Goal: Task Accomplishment & Management: Manage account settings

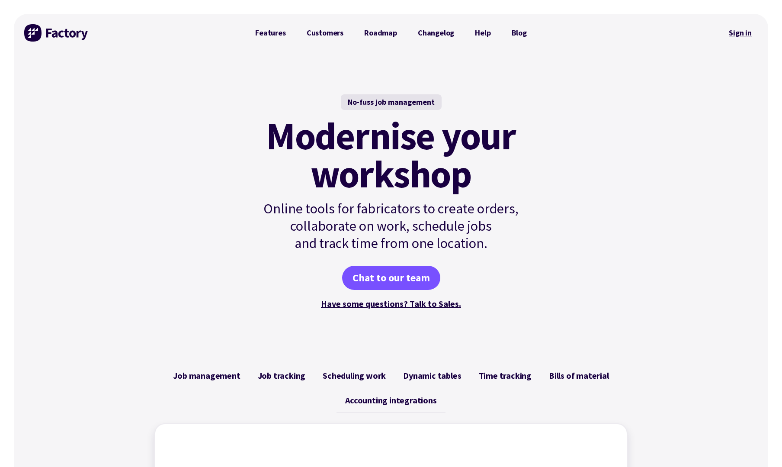
click at [751, 28] on link "Sign in" at bounding box center [740, 33] width 35 height 20
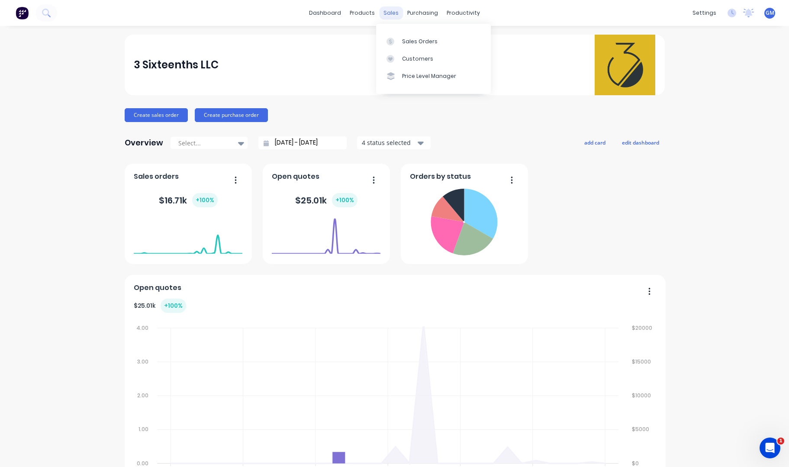
click at [395, 16] on div "sales" at bounding box center [391, 12] width 24 height 13
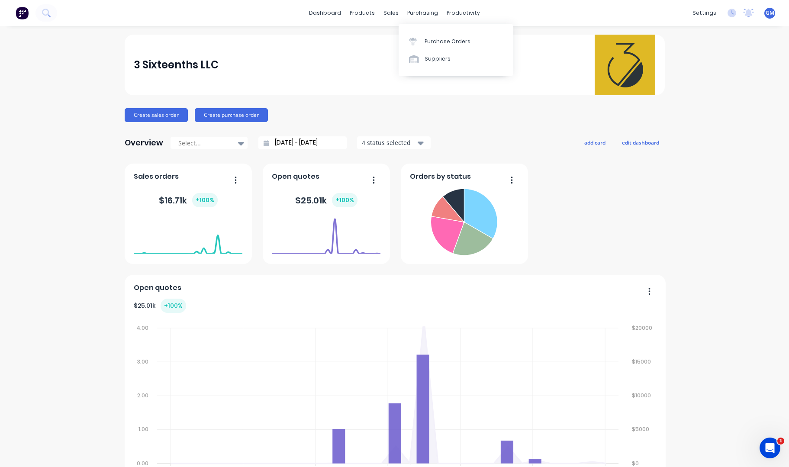
click at [407, 28] on div "Purchase Orders Suppliers" at bounding box center [456, 50] width 115 height 52
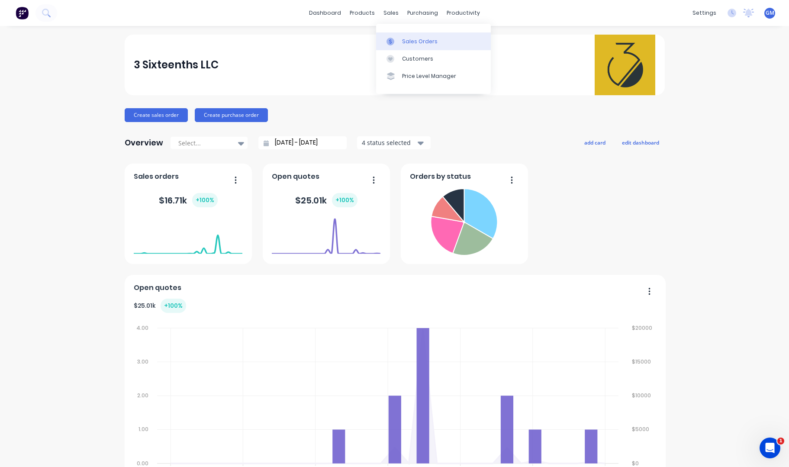
click at [398, 43] on div at bounding box center [392, 42] width 13 height 8
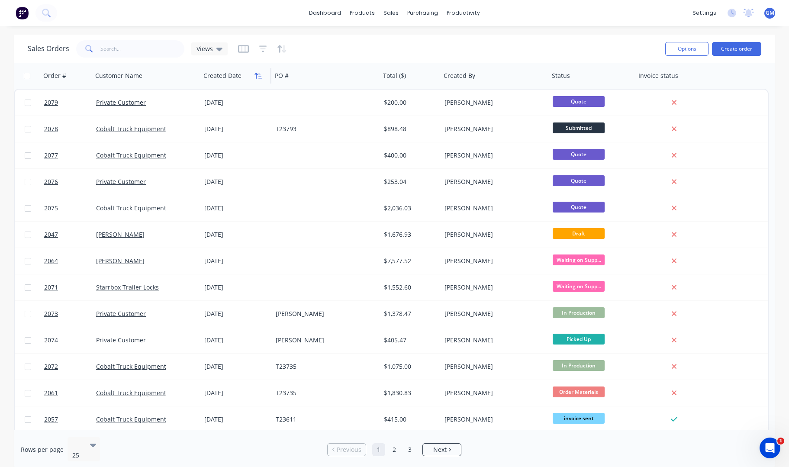
click at [261, 76] on icon "button" at bounding box center [258, 75] width 8 height 7
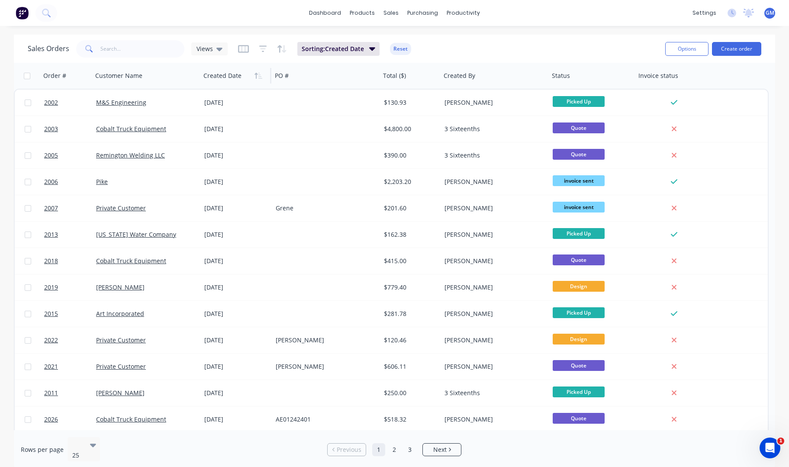
click at [261, 76] on icon "button" at bounding box center [258, 75] width 8 height 7
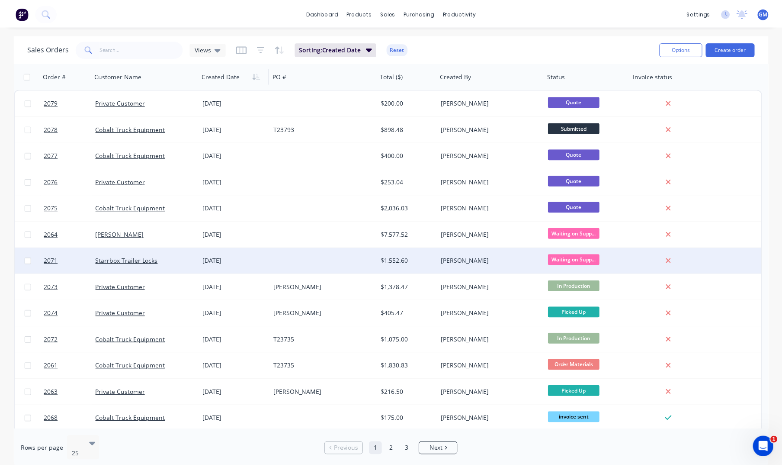
scroll to position [43, 0]
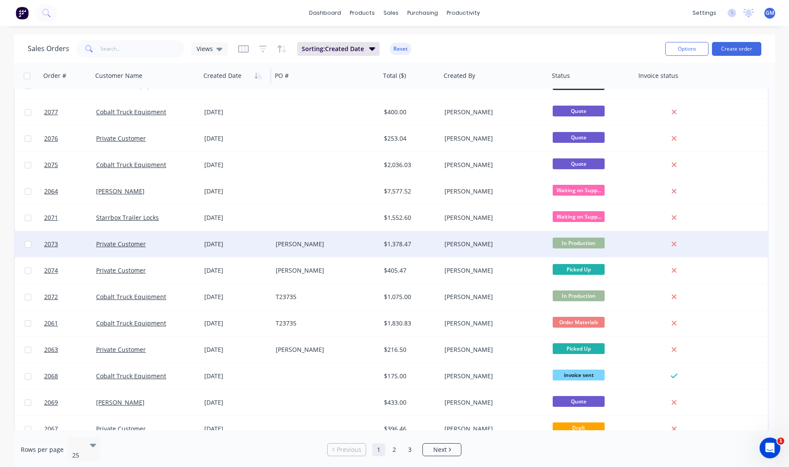
click at [332, 247] on div "Taylor Hargrove" at bounding box center [324, 244] width 96 height 9
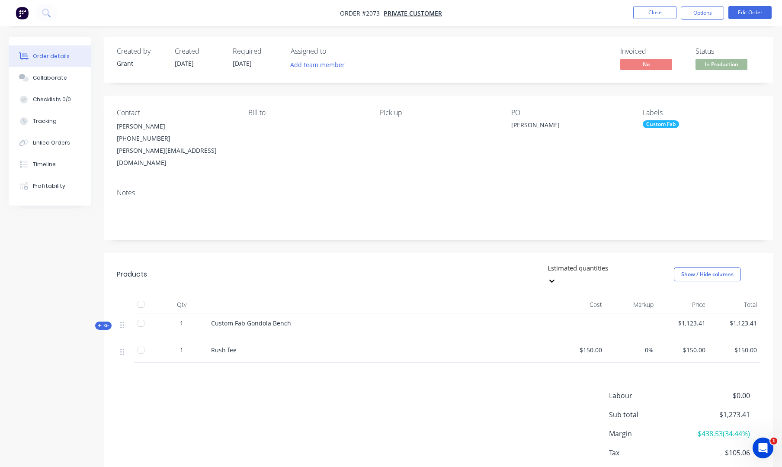
scroll to position [26, 0]
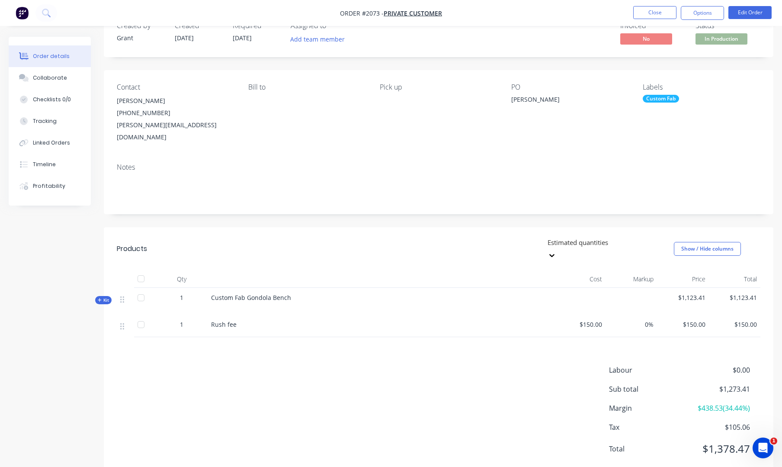
click at [357, 365] on div "Labour $0.00 Sub total $1,273.41 Margin $438.53 ( 34.44 %) Tax $105.06 Total $1…" at bounding box center [439, 415] width 644 height 100
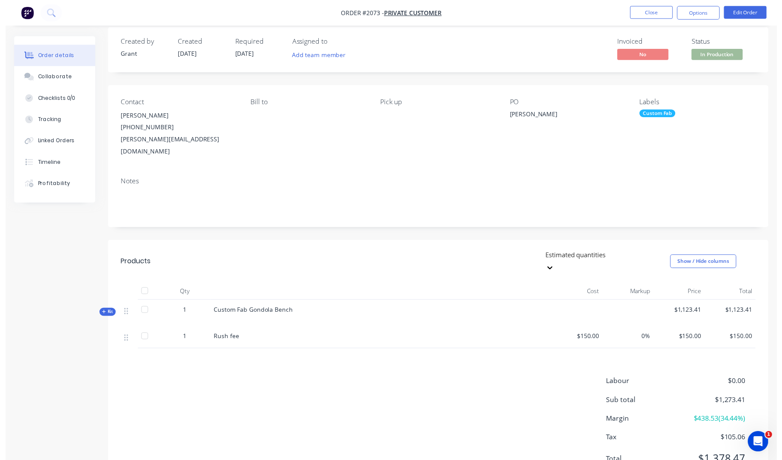
scroll to position [0, 0]
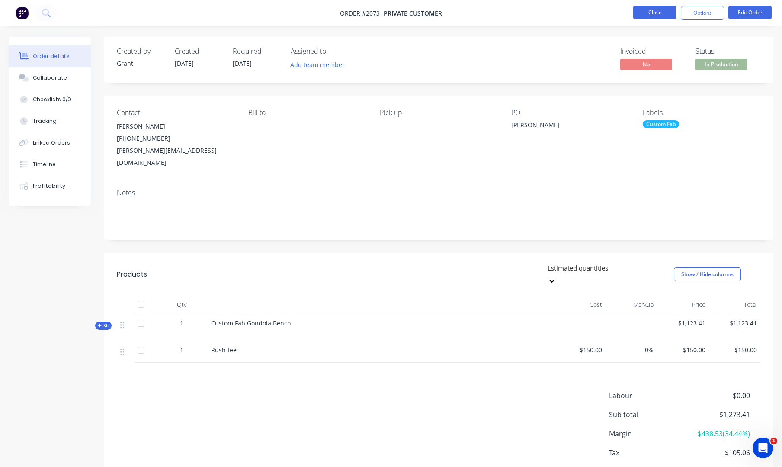
click at [661, 13] on button "Close" at bounding box center [654, 12] width 43 height 13
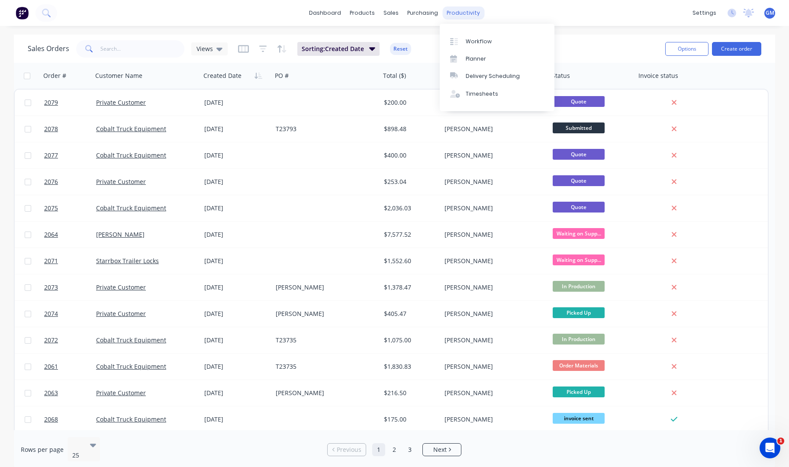
click at [474, 14] on div "productivity" at bounding box center [463, 12] width 42 height 13
click at [478, 35] on link "Workflow" at bounding box center [497, 40] width 115 height 17
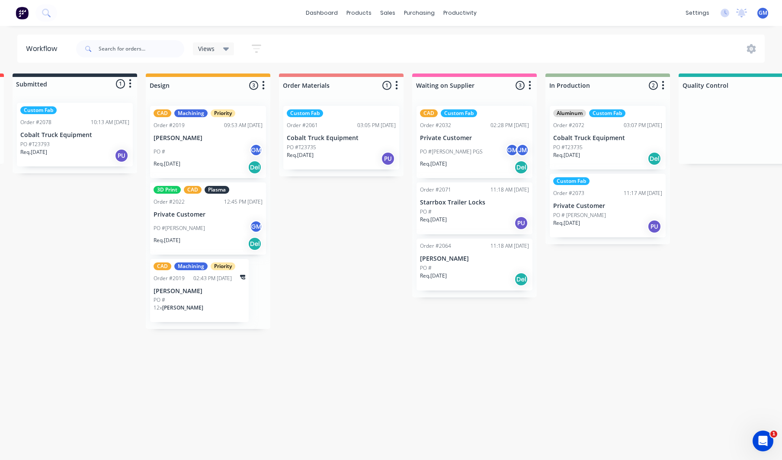
scroll to position [0, 88]
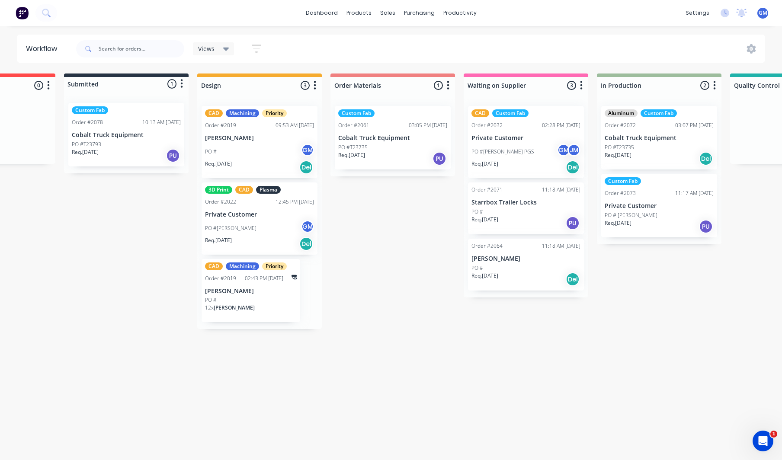
click at [643, 214] on p "PO # Taylor Hargrove" at bounding box center [631, 216] width 53 height 8
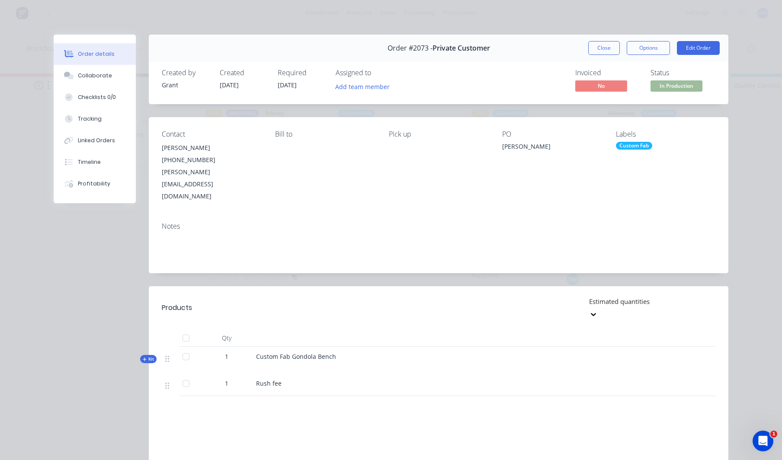
click at [682, 85] on span "In Production" at bounding box center [677, 85] width 52 height 11
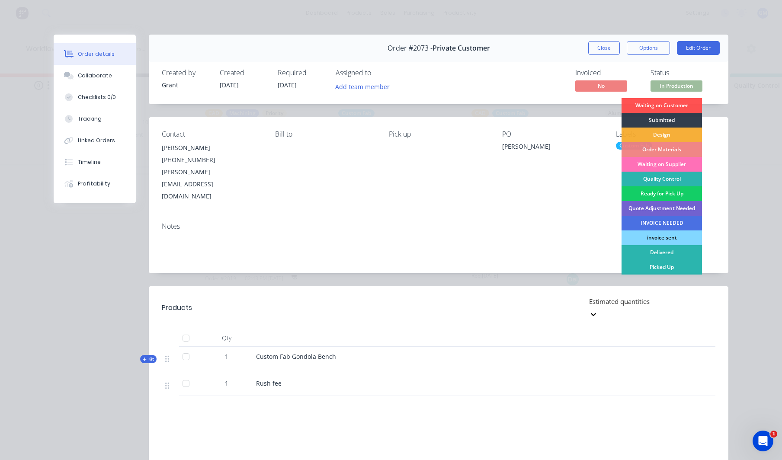
click at [678, 196] on div "Ready for Pick Up" at bounding box center [662, 193] width 80 height 15
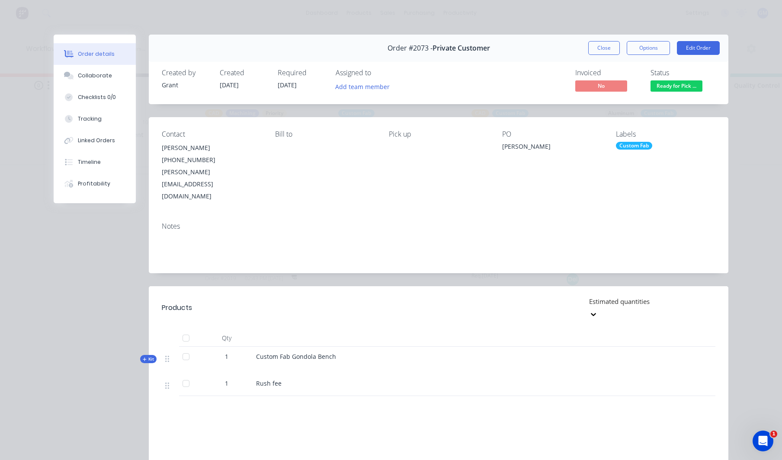
click at [603, 87] on span "No" at bounding box center [602, 85] width 52 height 11
click at [653, 45] on button "Options" at bounding box center [648, 48] width 43 height 14
click at [698, 49] on button "Edit Order" at bounding box center [698, 48] width 43 height 14
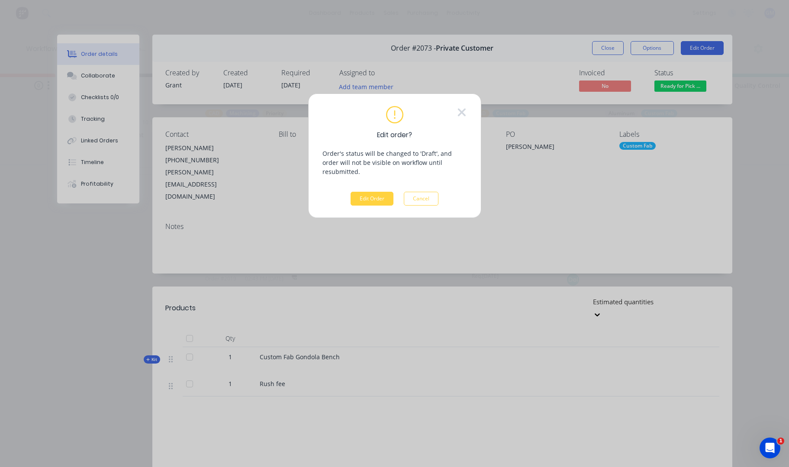
click at [420, 197] on div "Edit order? Order's status will be changed to 'Draft', and order will not be vi…" at bounding box center [394, 155] width 173 height 125
click at [459, 114] on icon at bounding box center [462, 112] width 8 height 8
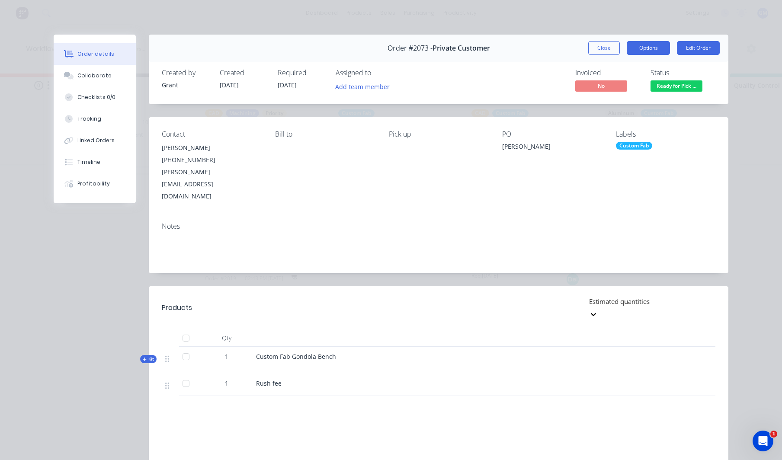
click at [658, 45] on button "Options" at bounding box center [648, 48] width 43 height 14
click at [686, 48] on button "Edit Order" at bounding box center [698, 48] width 43 height 14
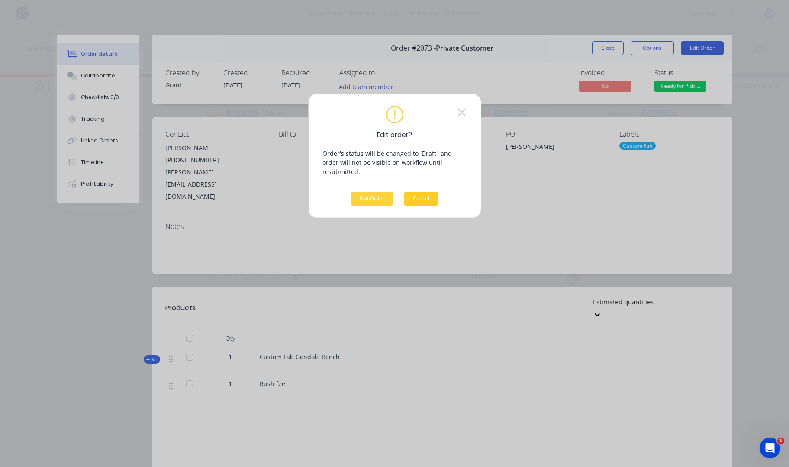
click at [433, 192] on button "Cancel" at bounding box center [421, 199] width 35 height 14
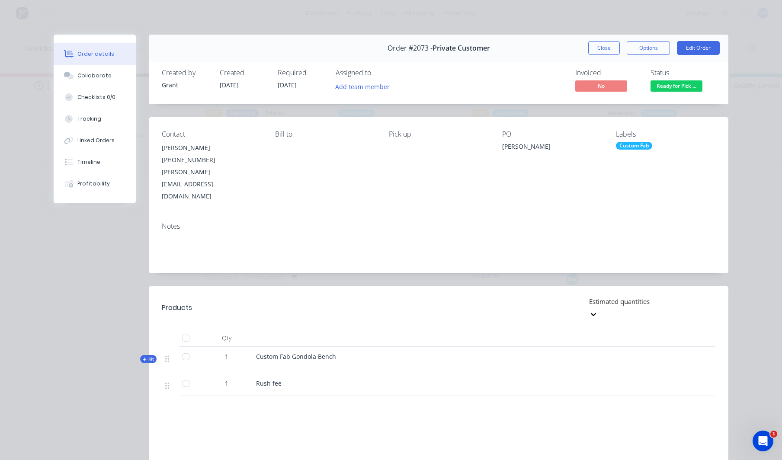
click at [719, 48] on div "Order #2073 - Private Customer Close Options Edit Order" at bounding box center [439, 48] width 580 height 27
click at [672, 51] on div "Close Options Edit Order" at bounding box center [654, 48] width 132 height 14
click at [683, 52] on button "Edit Order" at bounding box center [698, 48] width 43 height 14
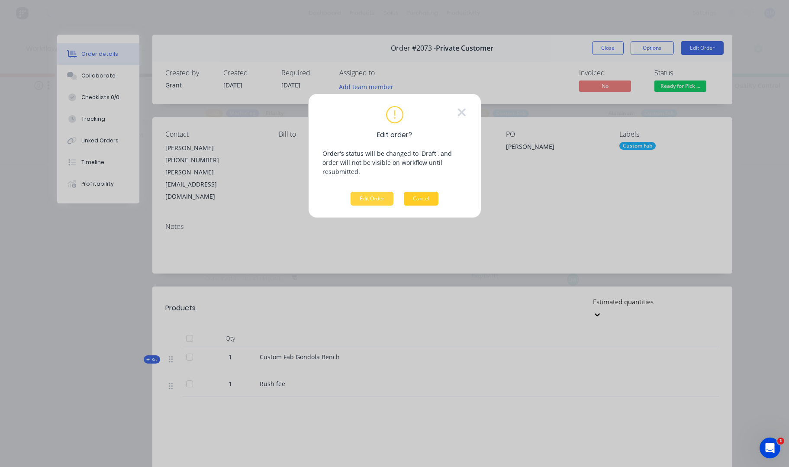
click at [421, 192] on button "Cancel" at bounding box center [421, 199] width 35 height 14
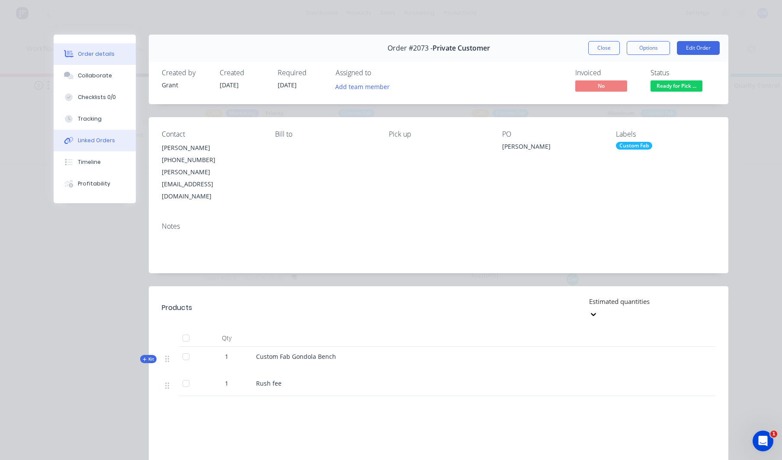
click at [104, 144] on div "Linked Orders" at bounding box center [96, 141] width 37 height 8
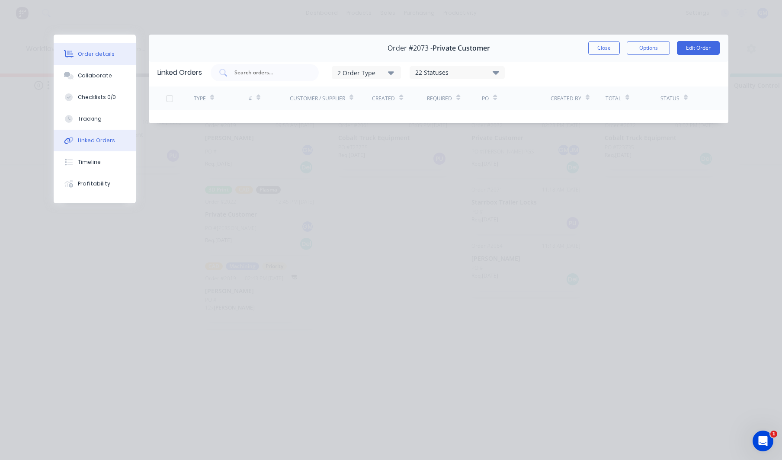
click at [107, 49] on button "Order details" at bounding box center [95, 54] width 82 height 22
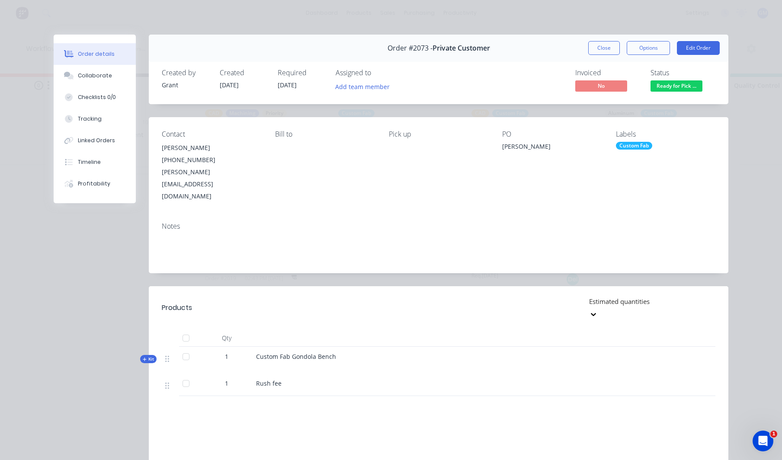
click at [163, 80] on div "Created by Grant" at bounding box center [186, 81] width 48 height 25
click at [401, 51] on span "Order #2073 -" at bounding box center [410, 48] width 45 height 8
click at [426, 47] on span "Order #2073 -" at bounding box center [410, 48] width 45 height 8
click at [491, 50] on div "Order #2073 - Private Customer Close Options Edit Order" at bounding box center [439, 48] width 580 height 27
click at [596, 48] on button "Close" at bounding box center [604, 48] width 32 height 14
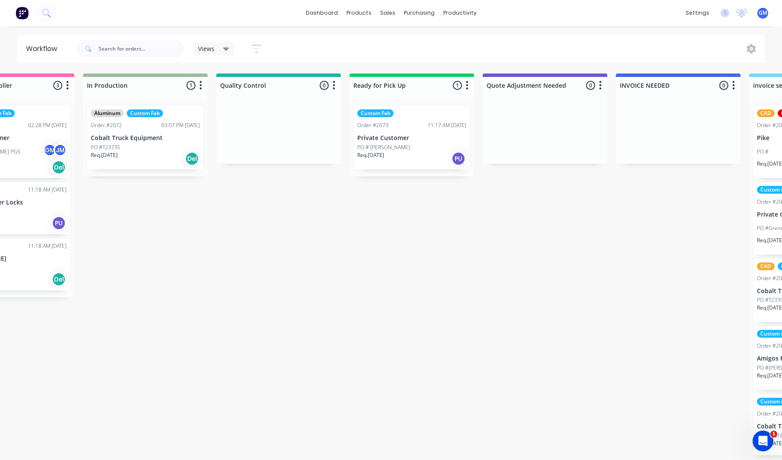
scroll to position [0, 647]
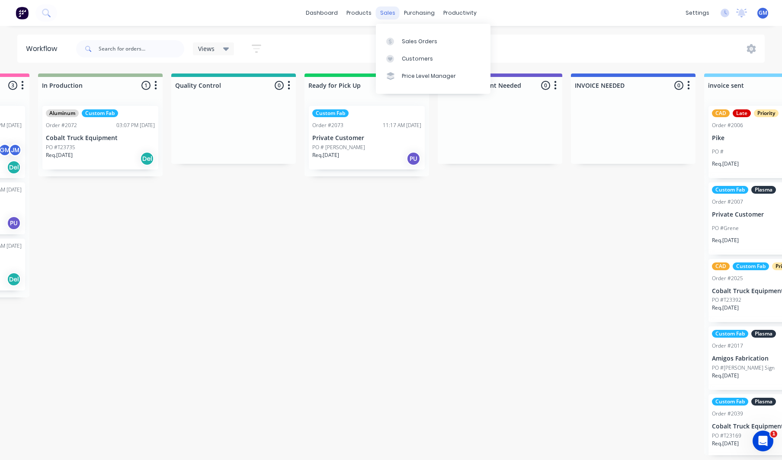
click at [390, 13] on div "sales" at bounding box center [388, 12] width 24 height 13
click at [414, 38] on div "Sales Orders" at bounding box center [419, 42] width 35 height 8
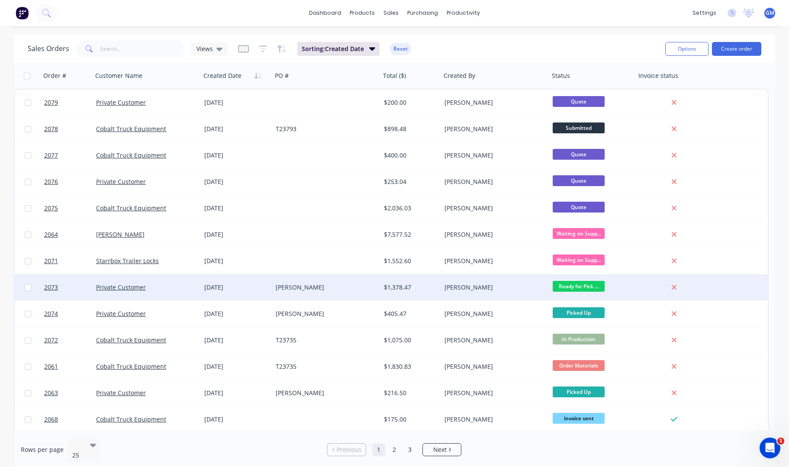
click at [303, 295] on div "Taylor Hargrove" at bounding box center [326, 287] width 108 height 26
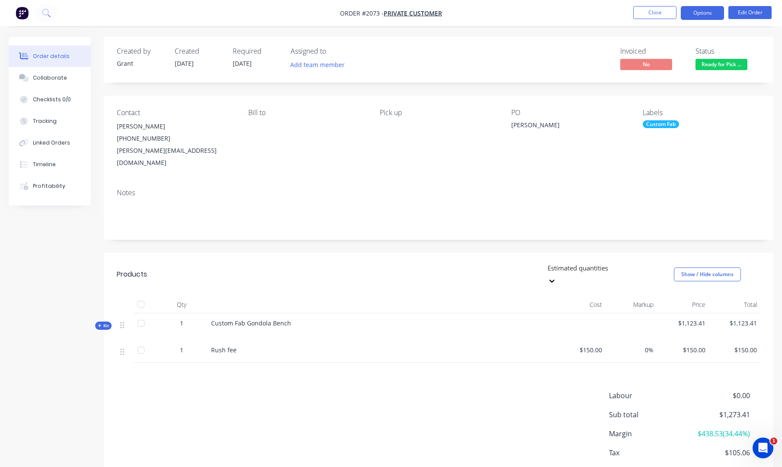
click at [712, 19] on button "Options" at bounding box center [702, 13] width 43 height 14
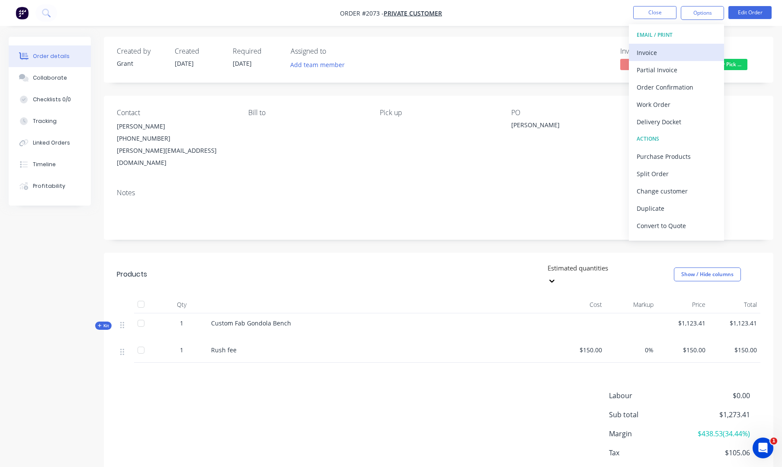
click at [665, 55] on div "Invoice" at bounding box center [677, 52] width 80 height 13
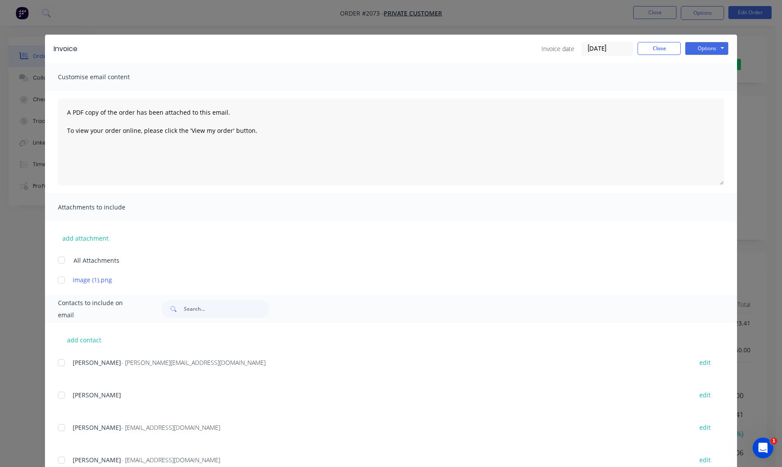
click at [57, 366] on div at bounding box center [61, 362] width 17 height 17
drag, startPoint x: 47, startPoint y: 367, endPoint x: 58, endPoint y: 363, distance: 11.9
drag, startPoint x: 58, startPoint y: 363, endPoint x: 107, endPoint y: 347, distance: 51.7
click at [59, 363] on div at bounding box center [61, 362] width 17 height 17
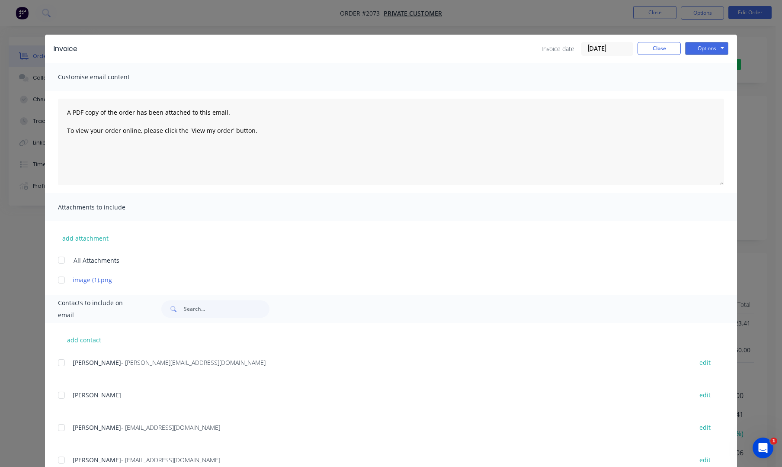
click at [709, 37] on div "Invoice Invoice date 13/10/25 Close Options Preview Print Email" at bounding box center [391, 49] width 692 height 28
click at [717, 45] on button "Options" at bounding box center [706, 48] width 43 height 13
click at [707, 76] on button "Print" at bounding box center [712, 78] width 55 height 14
click at [659, 49] on button "Close" at bounding box center [659, 48] width 43 height 13
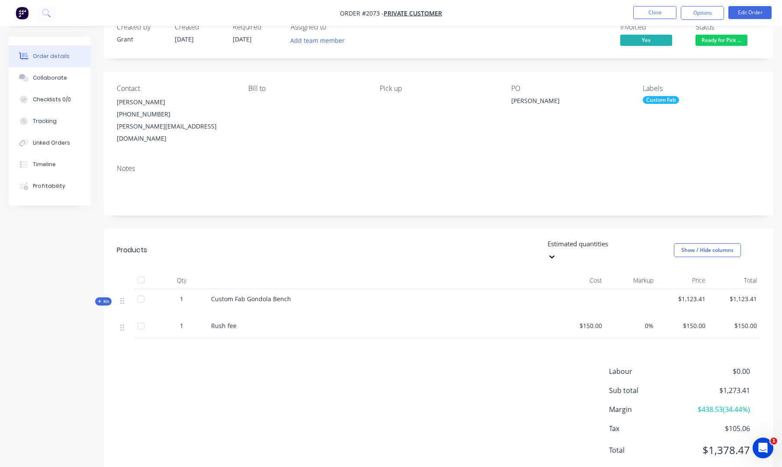
scroll to position [26, 0]
click at [751, 14] on button "Edit Order" at bounding box center [750, 12] width 43 height 13
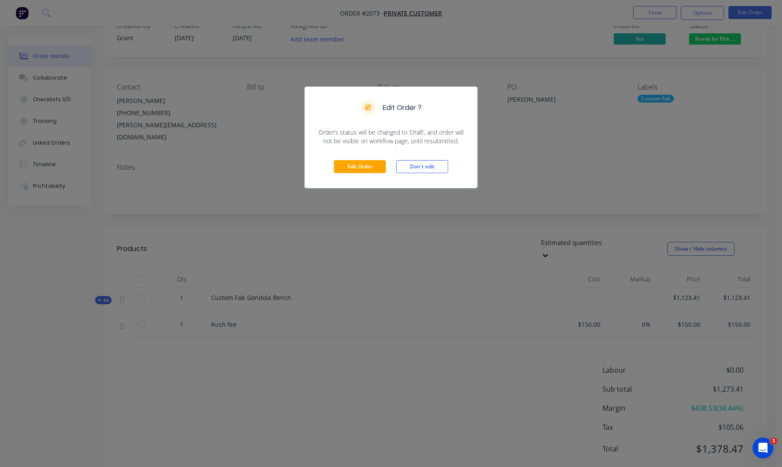
click at [395, 166] on div "Edit Order Don't edit" at bounding box center [391, 166] width 172 height 42
click at [378, 167] on button "Edit Order" at bounding box center [360, 166] width 52 height 13
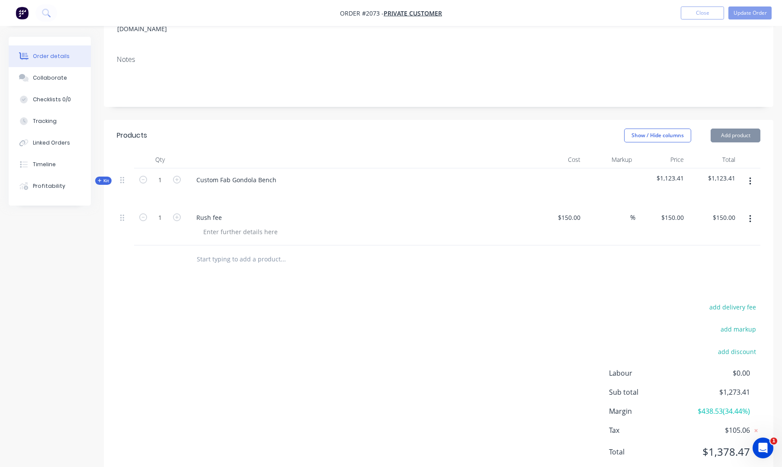
scroll to position [150, 0]
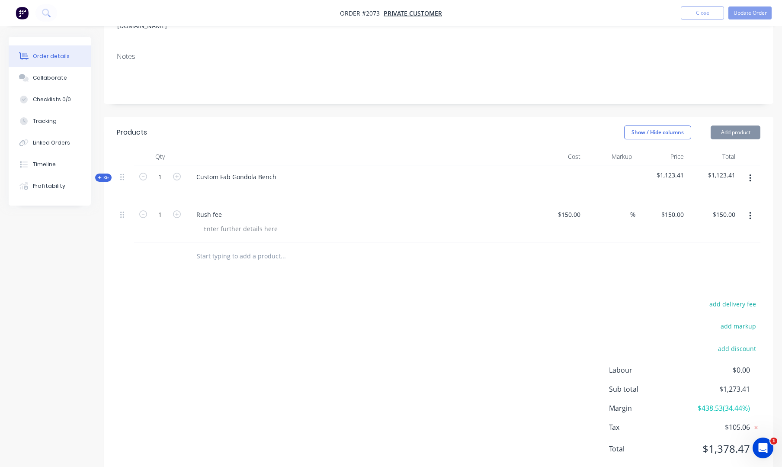
type input "25/09/25"
click at [663, 203] on div "150 $150.00" at bounding box center [662, 222] width 52 height 39
type input "550"
type input "266.67"
type input "$550.00"
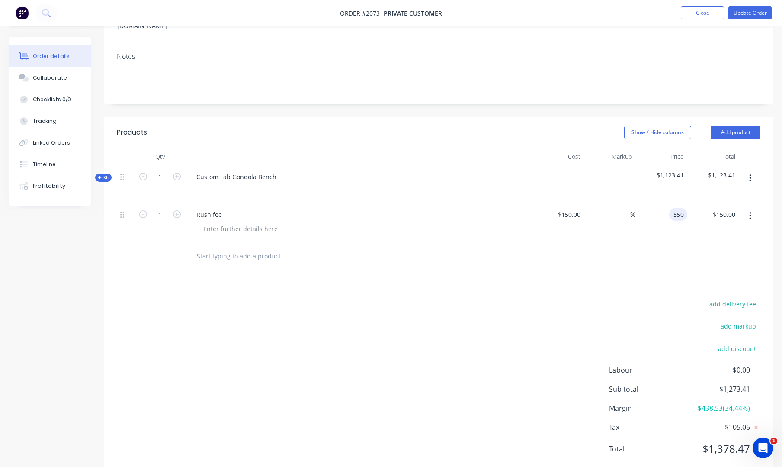
type input "$550.00"
drag, startPoint x: 655, startPoint y: 254, endPoint x: 642, endPoint y: 246, distance: 14.9
click at [652, 254] on div "Products Show / Hide columns Add product Qty Cost Markup Price Total Kit 1 Cust…" at bounding box center [439, 297] width 670 height 361
click at [752, 14] on button "Update Order" at bounding box center [750, 12] width 43 height 13
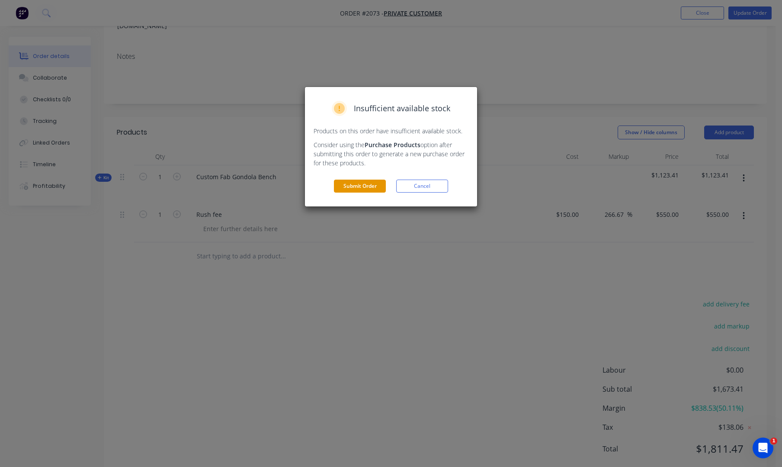
click at [368, 192] on button "Submit Order" at bounding box center [360, 186] width 52 height 13
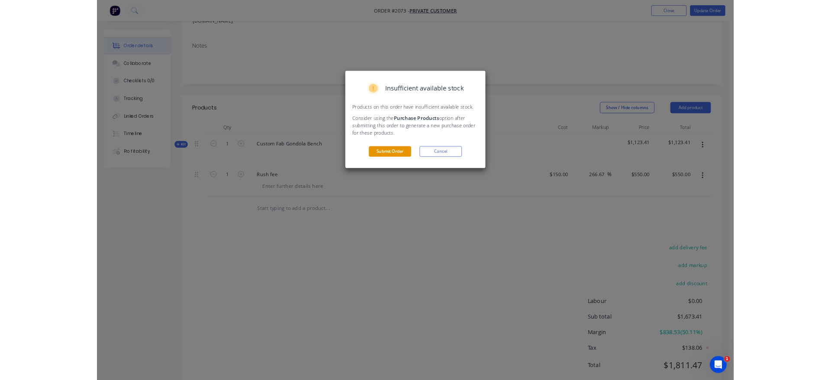
scroll to position [0, 0]
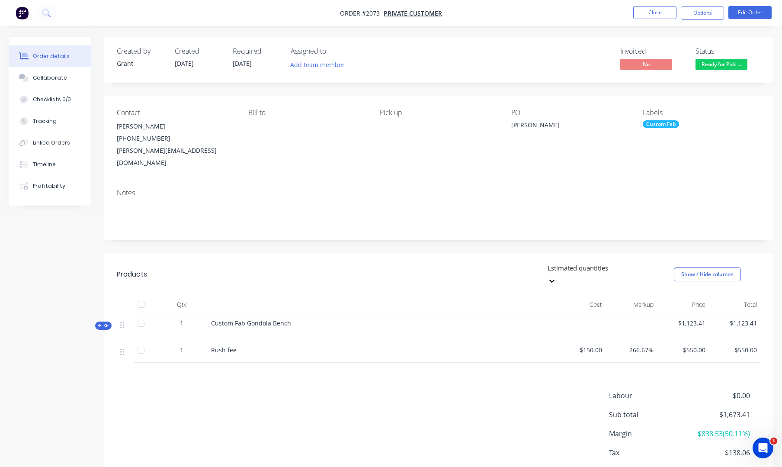
click at [654, 66] on span "No" at bounding box center [647, 64] width 52 height 11
click at [712, 5] on nav "Order #2073 - Private Customer Close Options Edit Order" at bounding box center [391, 13] width 782 height 26
click at [709, 20] on nav "Order #2073 - Private Customer Close Options Edit Order" at bounding box center [391, 13] width 782 height 26
click at [709, 13] on button "Options" at bounding box center [702, 13] width 43 height 14
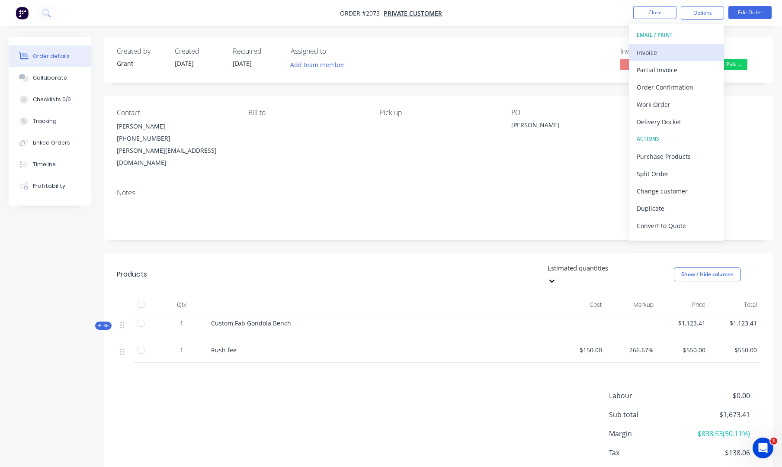
click at [680, 46] on div "Invoice" at bounding box center [677, 52] width 80 height 13
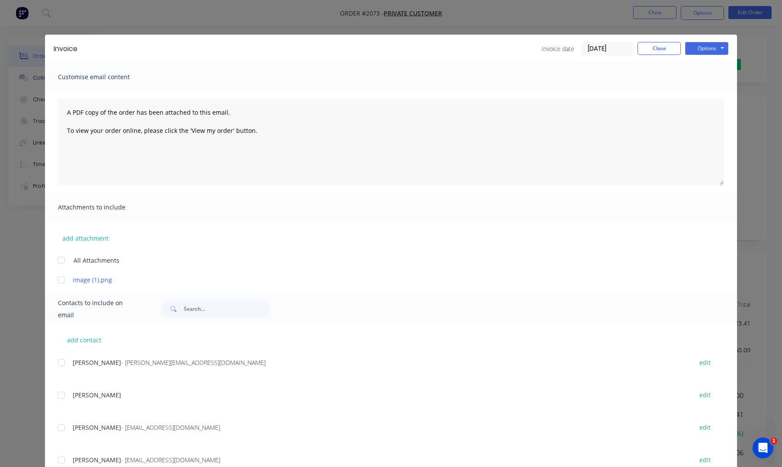
click at [682, 27] on div "Invoice Invoice date 13/10/25 Close Options Preview Print Email Customise email…" at bounding box center [391, 233] width 782 height 467
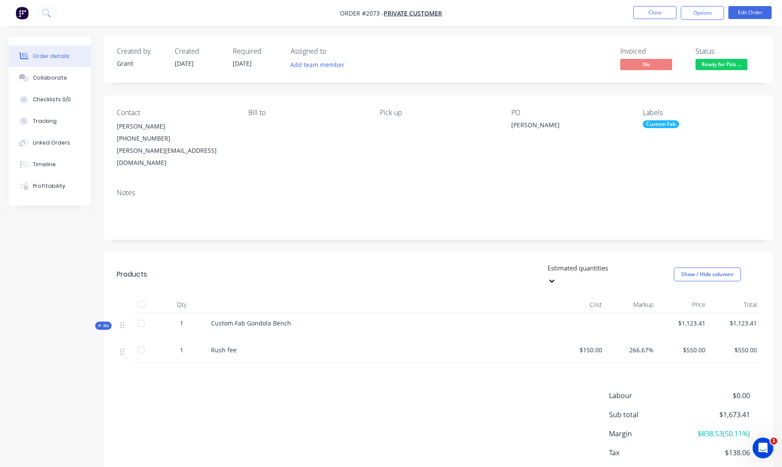
drag, startPoint x: 691, startPoint y: 36, endPoint x: 688, endPoint y: 32, distance: 4.7
click at [692, 36] on div "Order details Collaborate Checklists 0/0 Tracking Linked Orders Timeline Profit…" at bounding box center [391, 258] width 782 height 517
click at [690, 9] on button "Options" at bounding box center [702, 13] width 43 height 14
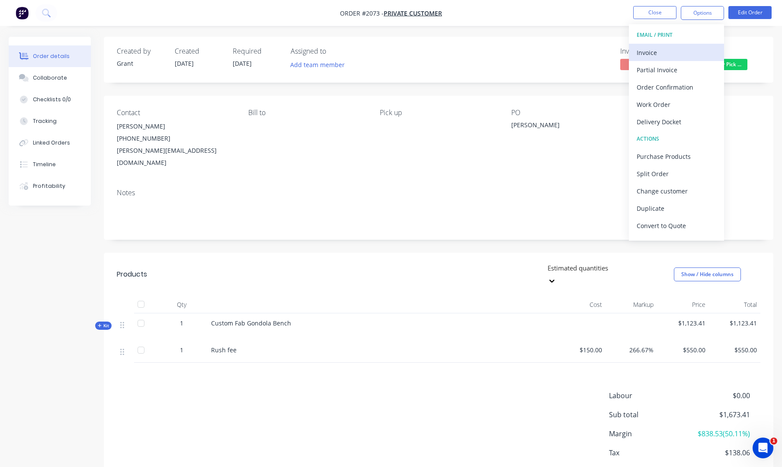
click at [669, 55] on div "Invoice" at bounding box center [677, 52] width 80 height 13
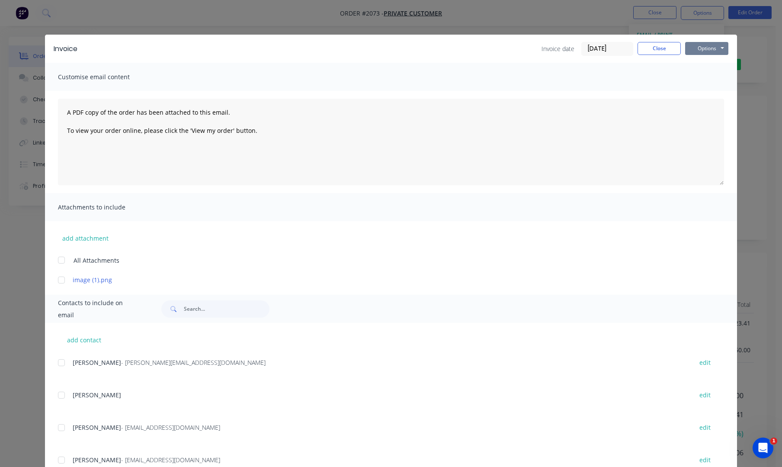
click at [698, 52] on button "Options" at bounding box center [706, 48] width 43 height 13
click at [704, 82] on button "Print" at bounding box center [712, 78] width 55 height 14
click at [673, 51] on button "Close" at bounding box center [659, 48] width 43 height 13
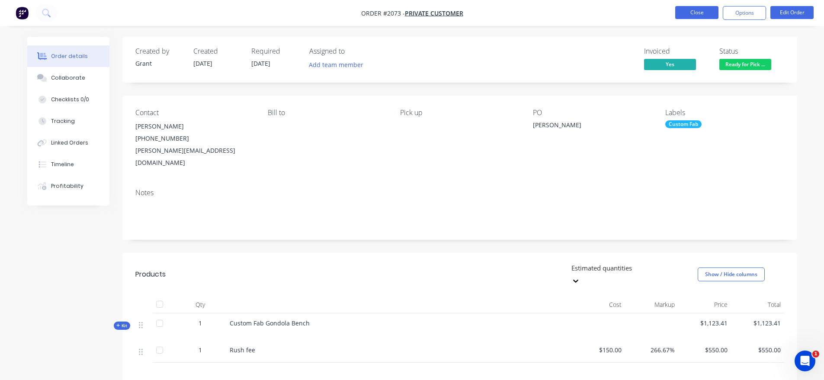
click at [709, 15] on button "Close" at bounding box center [696, 12] width 43 height 13
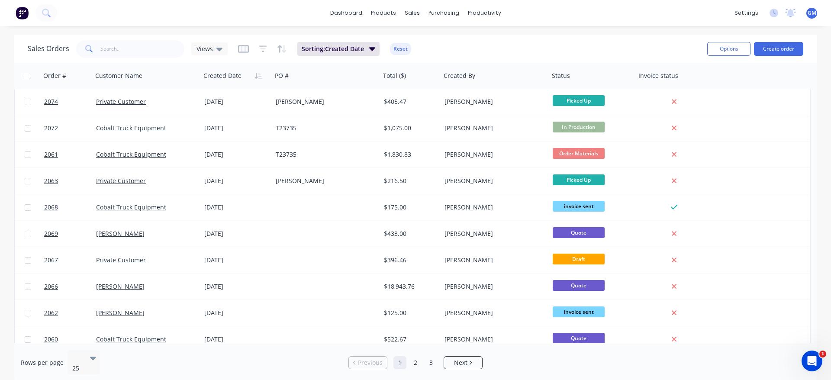
scroll to position [216, 0]
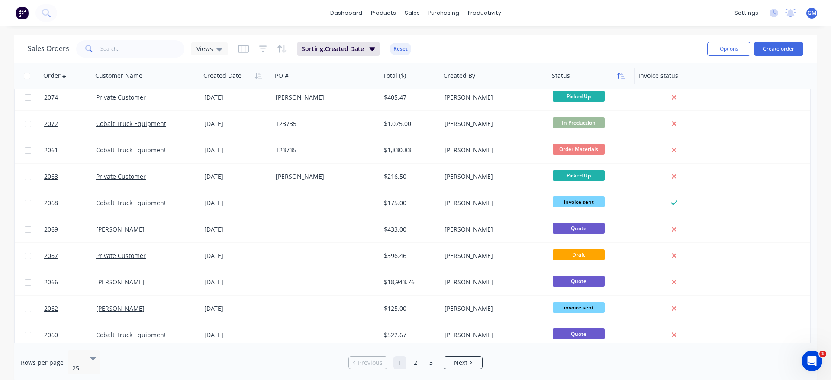
click at [623, 74] on icon "button" at bounding box center [621, 75] width 8 height 7
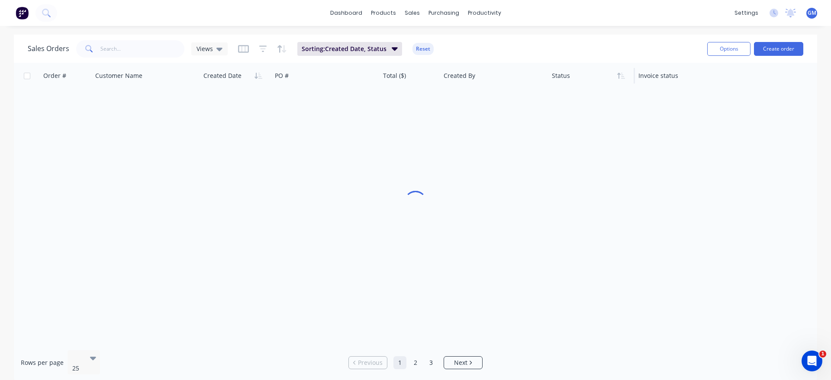
scroll to position [0, 0]
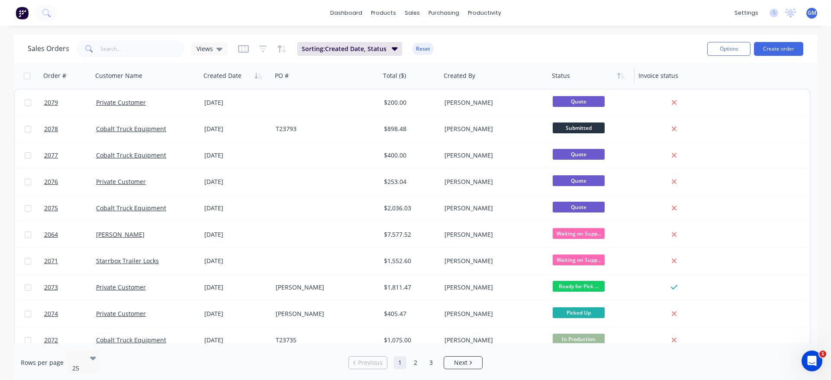
click at [623, 74] on icon "button" at bounding box center [621, 75] width 8 height 7
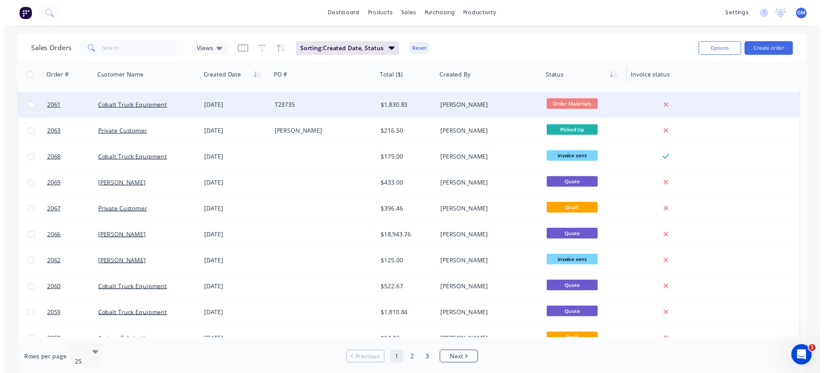
scroll to position [260, 0]
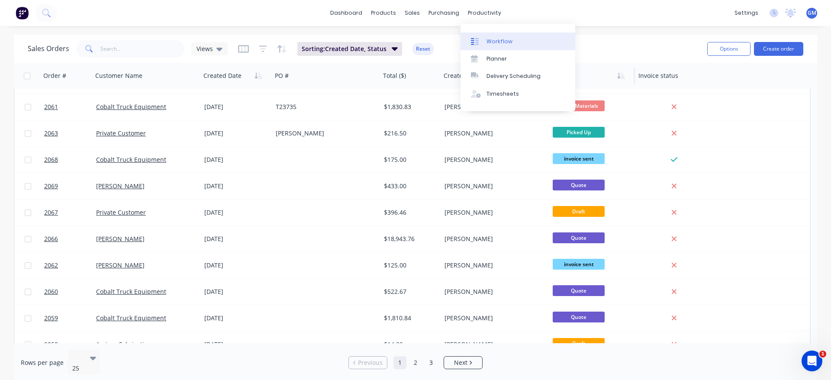
click at [490, 32] on link "Workflow" at bounding box center [517, 40] width 115 height 17
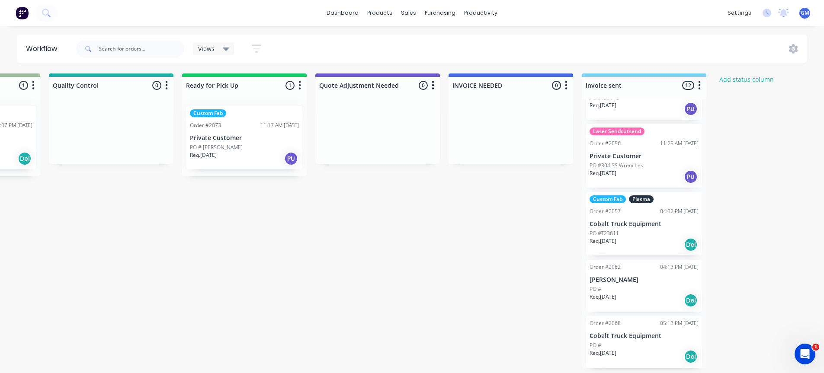
scroll to position [2, 769]
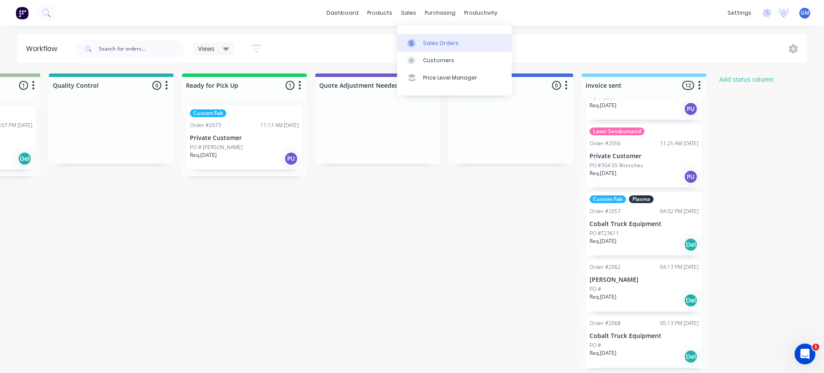
click at [416, 39] on div at bounding box center [414, 43] width 13 height 8
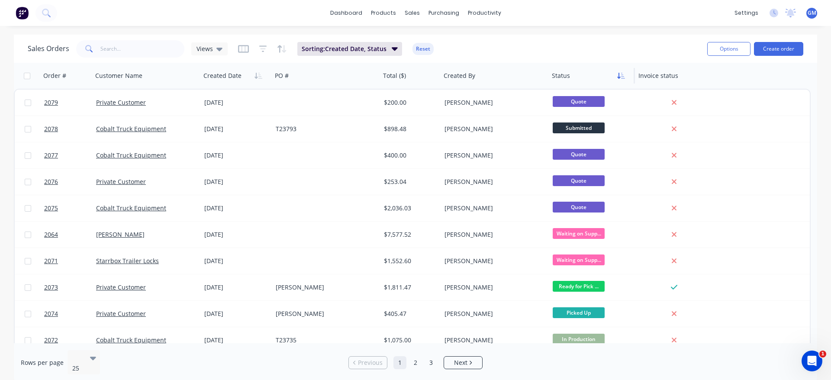
click at [617, 74] on icon "button" at bounding box center [621, 75] width 8 height 7
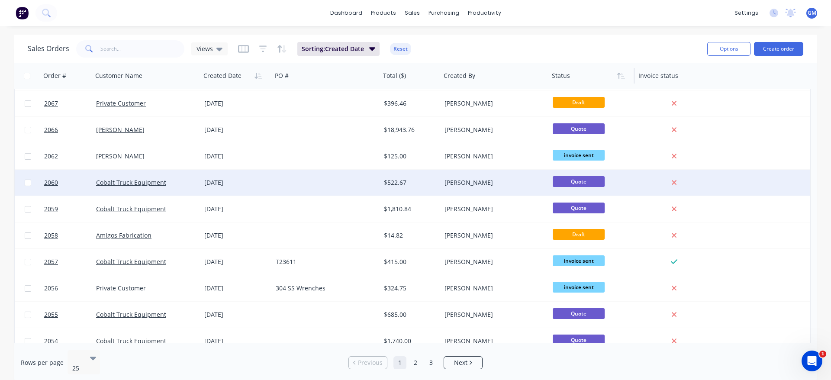
scroll to position [405, 0]
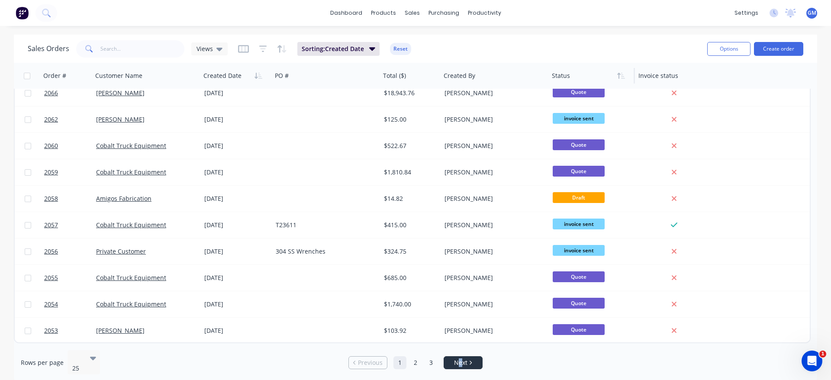
click at [462, 363] on li "Next" at bounding box center [463, 362] width 39 height 13
click at [470, 360] on icon "Next page" at bounding box center [471, 362] width 2 height 4
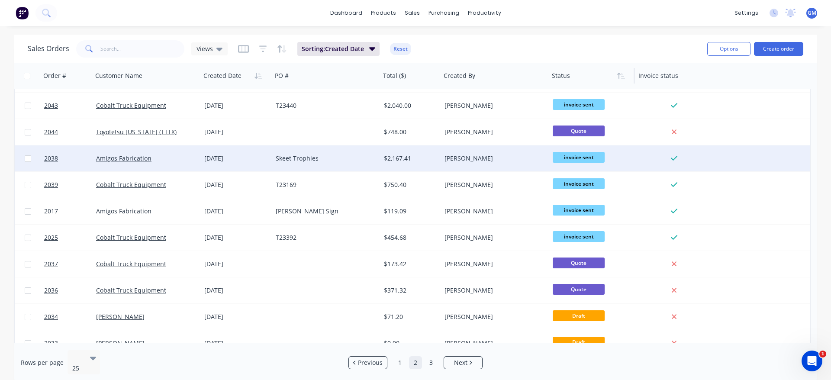
scroll to position [130, 0]
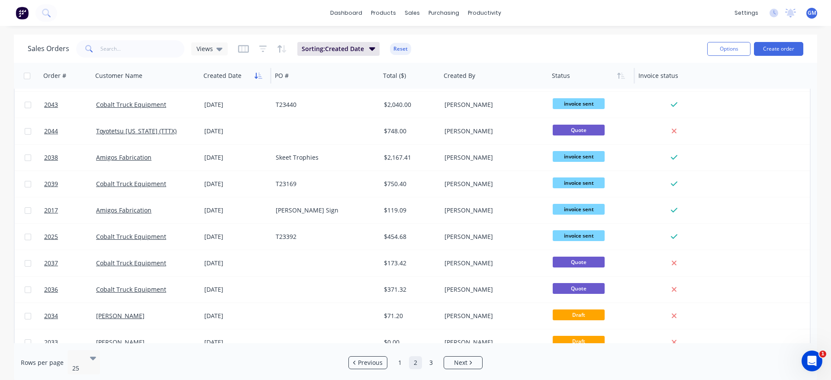
click at [252, 81] on button "button" at bounding box center [258, 75] width 13 height 13
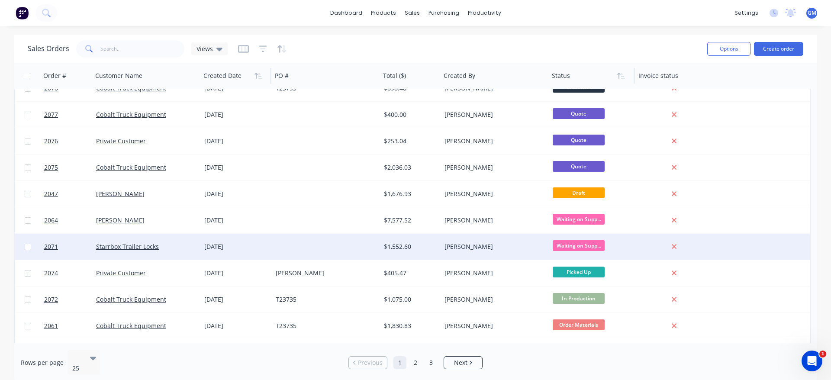
scroll to position [87, 0]
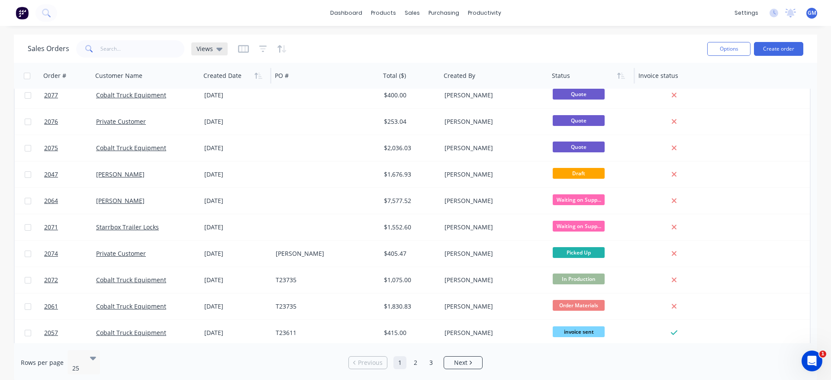
click at [221, 46] on icon at bounding box center [219, 49] width 6 height 10
click at [220, 157] on button "ready for pickup" at bounding box center [243, 157] width 99 height 10
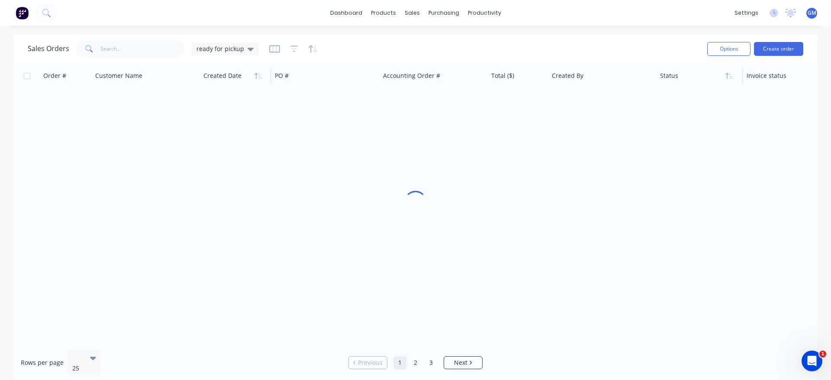
scroll to position [0, 0]
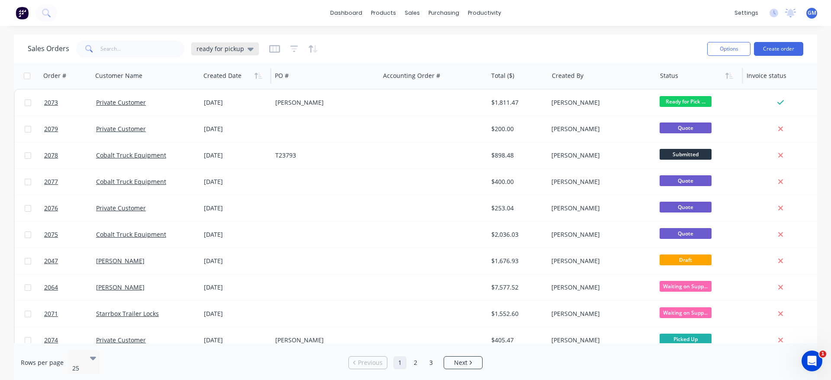
click at [239, 51] on span "ready for pickup" at bounding box center [220, 48] width 48 height 9
click at [220, 137] on button "cobalt" at bounding box center [243, 140] width 99 height 10
click at [250, 79] on div at bounding box center [233, 75] width 61 height 17
click at [264, 81] on button "button" at bounding box center [258, 75] width 13 height 13
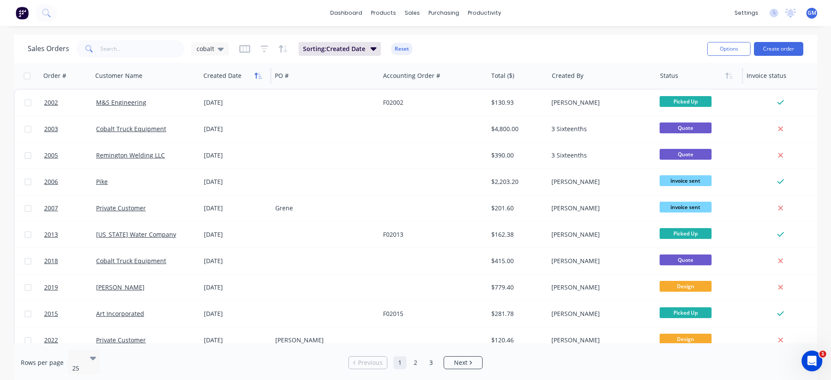
click at [254, 75] on icon "button" at bounding box center [258, 75] width 8 height 7
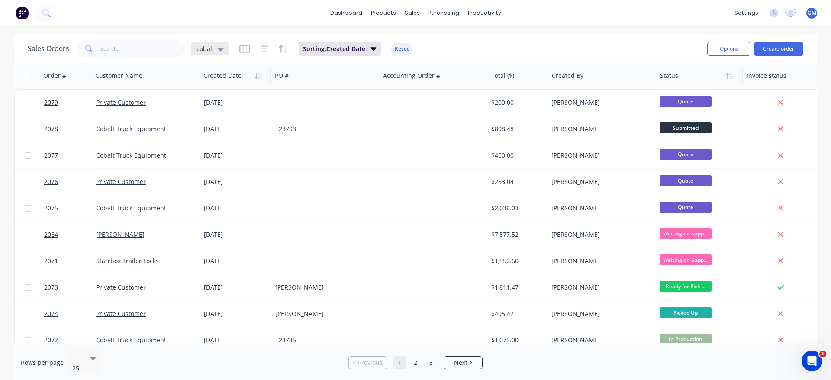
click at [203, 45] on span "cobalt" at bounding box center [205, 48] width 18 height 9
click at [235, 122] on button "None (Default)" at bounding box center [243, 123] width 99 height 10
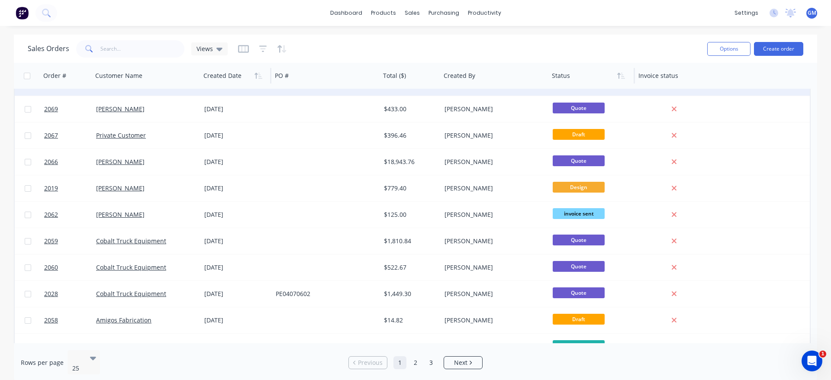
scroll to position [405, 0]
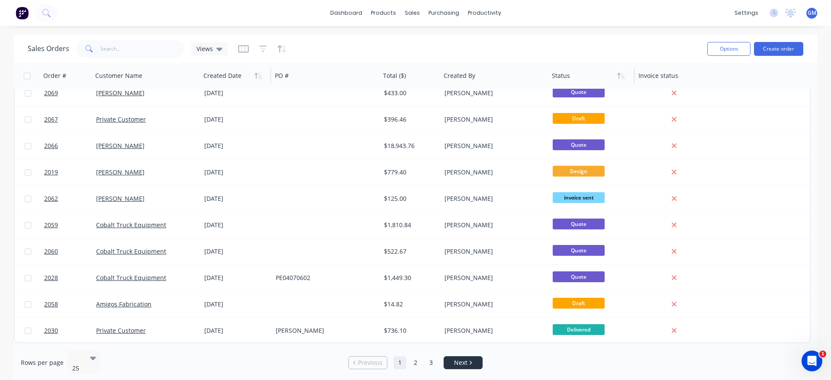
click at [466, 363] on li "Next" at bounding box center [463, 362] width 39 height 13
click at [466, 360] on span "Next" at bounding box center [460, 362] width 13 height 9
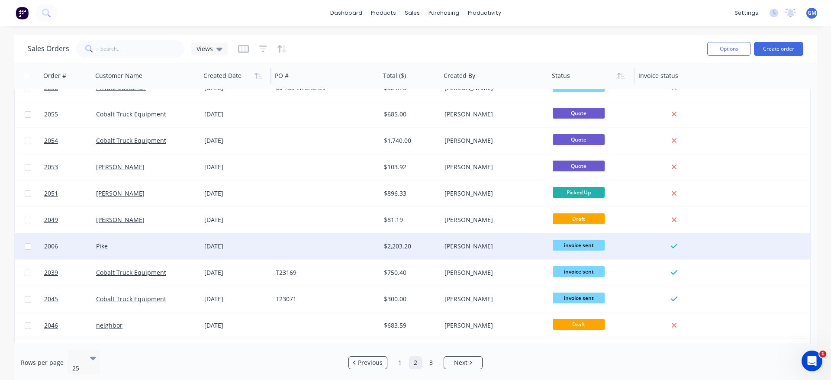
scroll to position [0, 0]
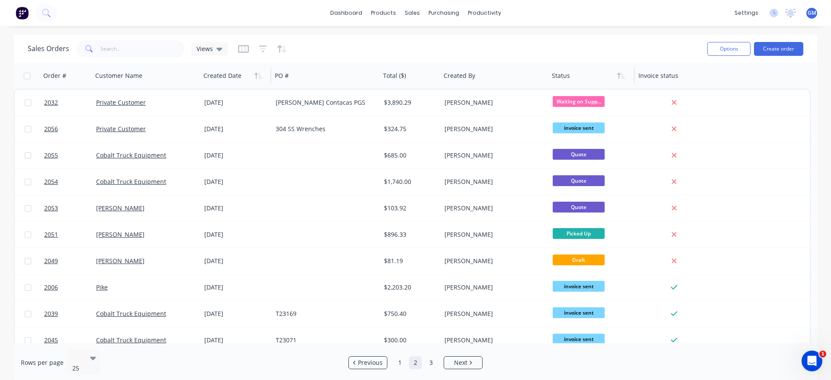
click at [463, 48] on div "Sales Orders Views" at bounding box center [364, 48] width 672 height 21
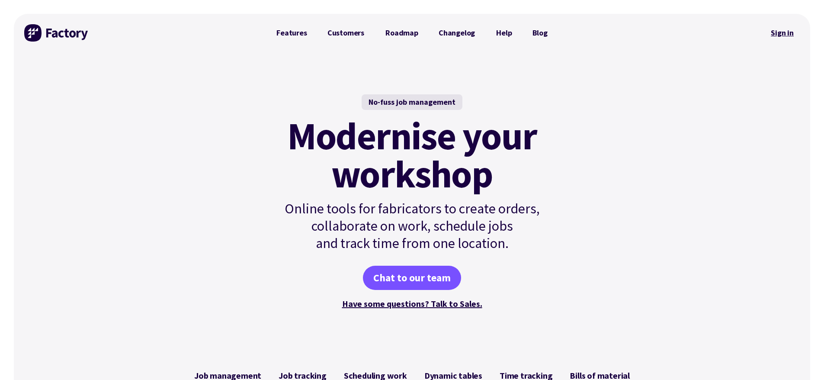
click at [769, 28] on link "Sign in" at bounding box center [782, 33] width 35 height 20
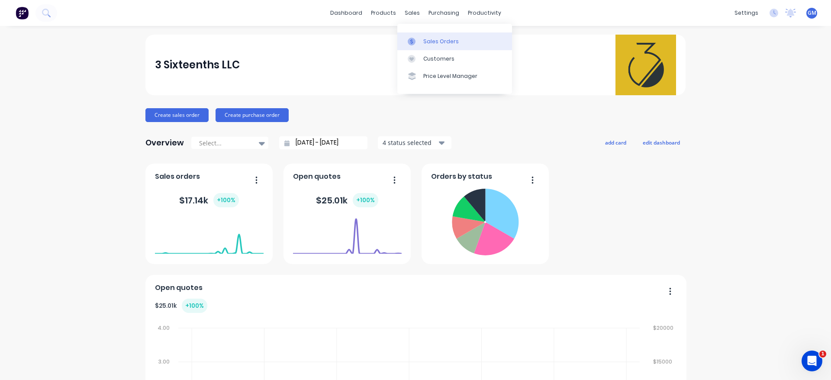
click at [441, 40] on div "Sales Orders" at bounding box center [440, 42] width 35 height 8
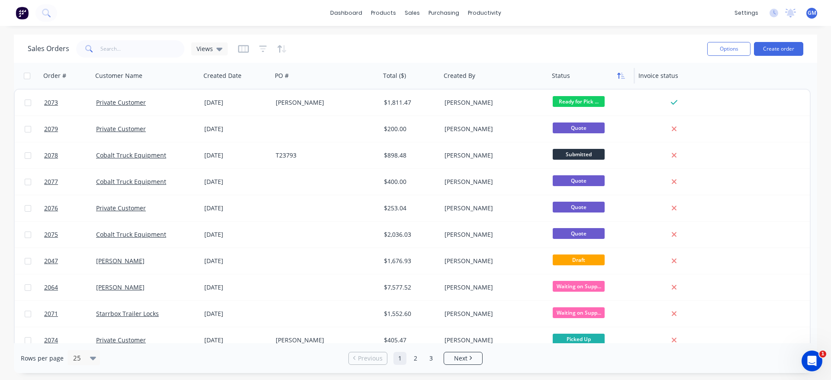
click at [617, 78] on icon "button" at bounding box center [621, 75] width 8 height 7
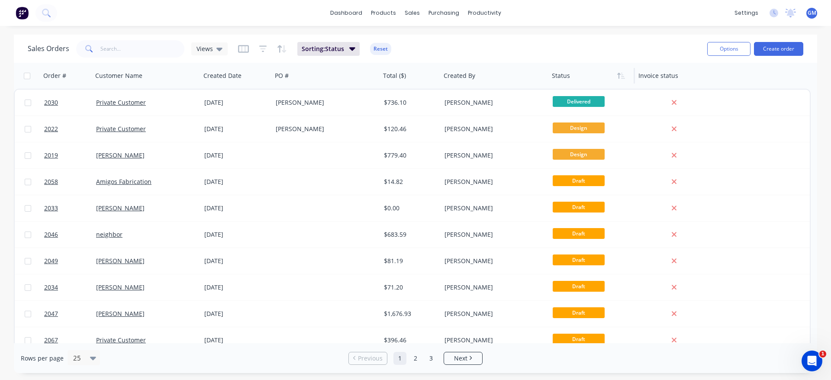
click at [617, 78] on icon "button" at bounding box center [621, 75] width 8 height 7
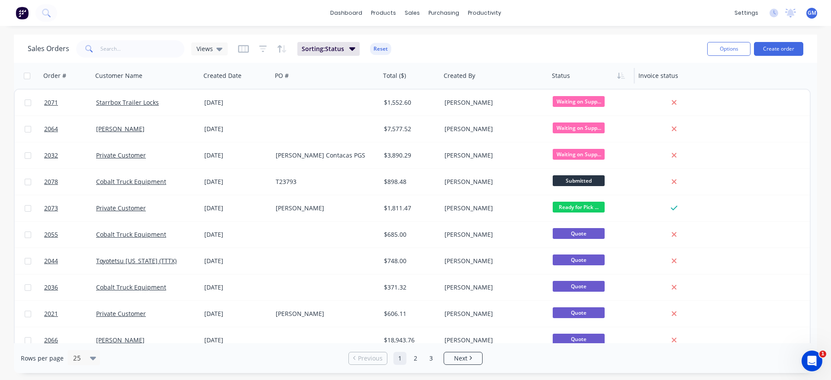
click at [617, 78] on icon "button" at bounding box center [621, 75] width 8 height 7
